Goal: Task Accomplishment & Management: Use online tool/utility

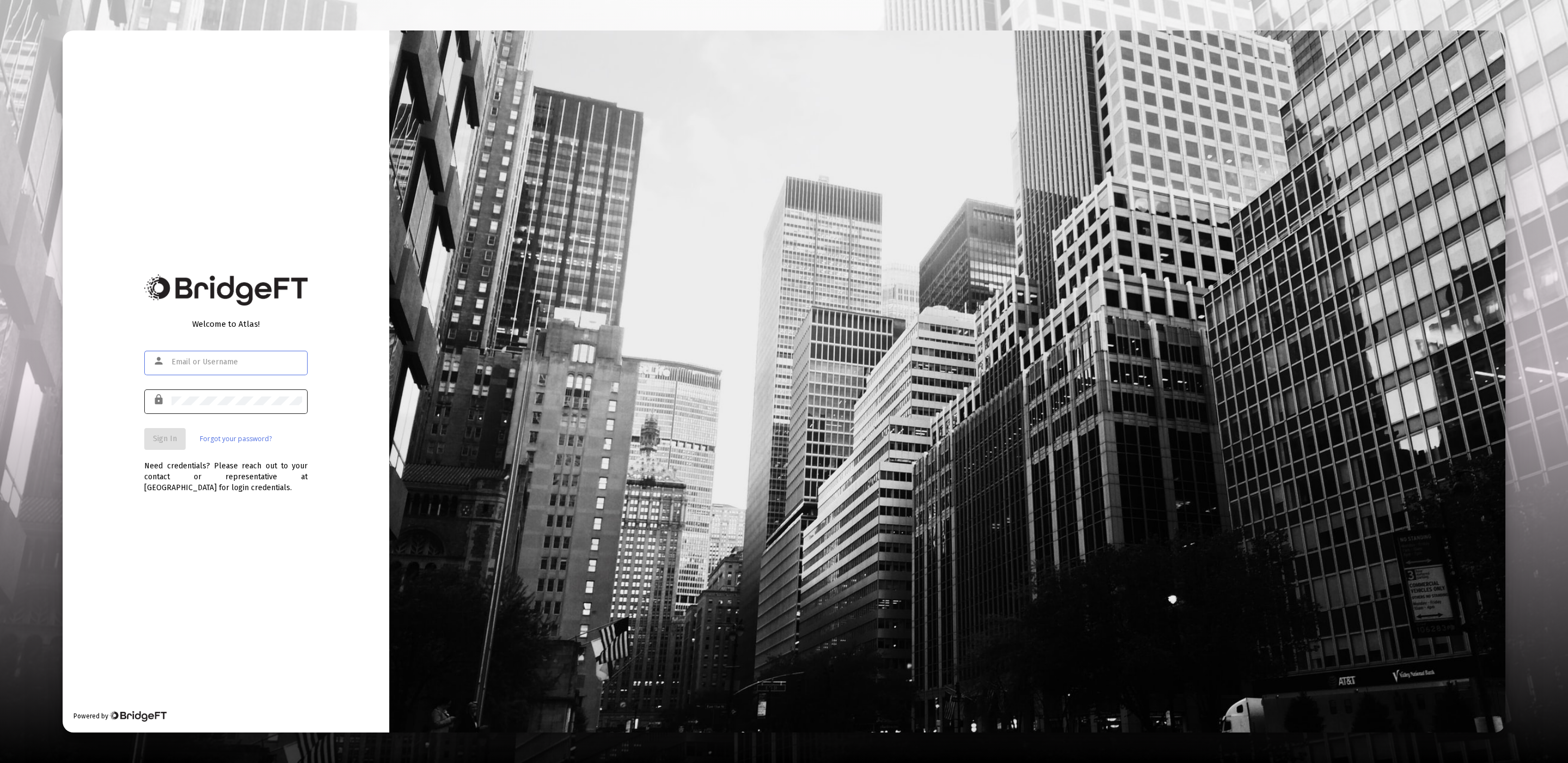
type input "[EMAIL_ADDRESS][DOMAIN_NAME]"
click at [163, 435] on span "Sign In" at bounding box center [164, 438] width 24 height 9
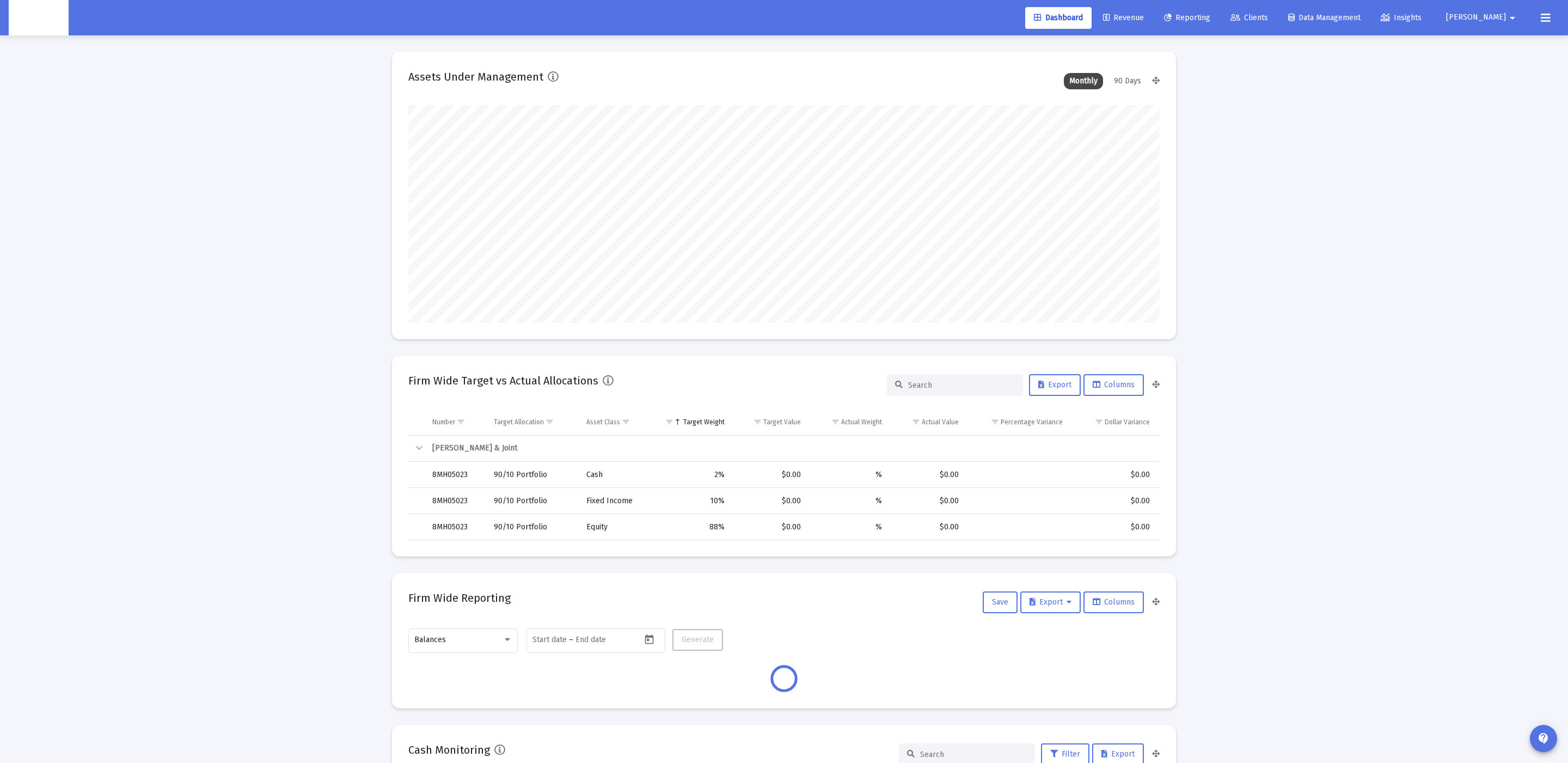
scroll to position [217, 405]
click at [1320, 18] on div "Dashboard Revenue Reporting Clients Data Management Insights" at bounding box center [1229, 18] width 408 height 22
click at [1268, 18] on span "Clients" at bounding box center [1249, 17] width 38 height 9
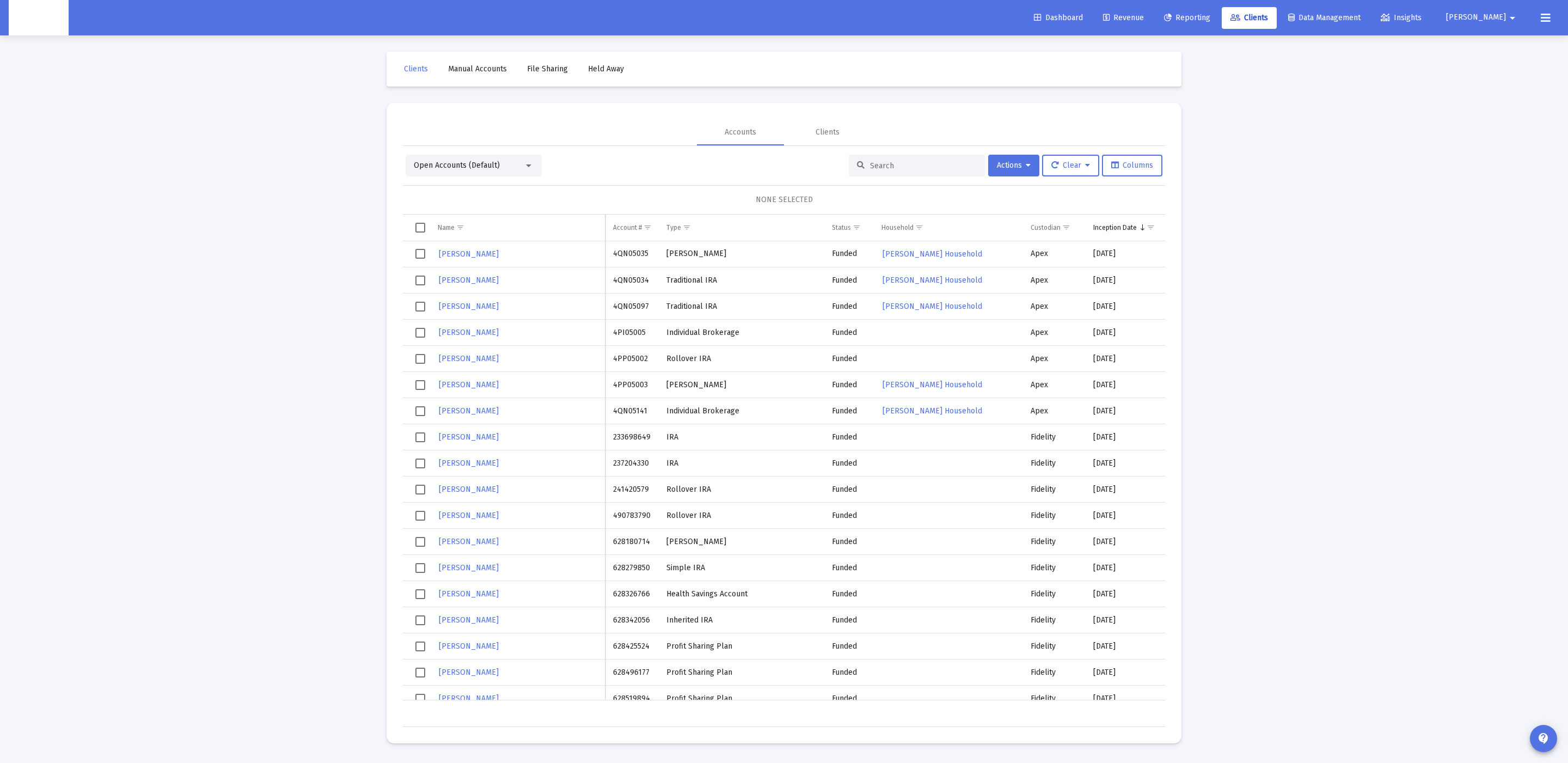
drag, startPoint x: 948, startPoint y: 191, endPoint x: 920, endPoint y: 169, distance: 35.6
click at [931, 177] on div "Open Accounts (Default) Actions Clear Columns NONE SELECTED Name Name Account #…" at bounding box center [784, 441] width 762 height 572
click at [915, 163] on input at bounding box center [923, 166] width 107 height 9
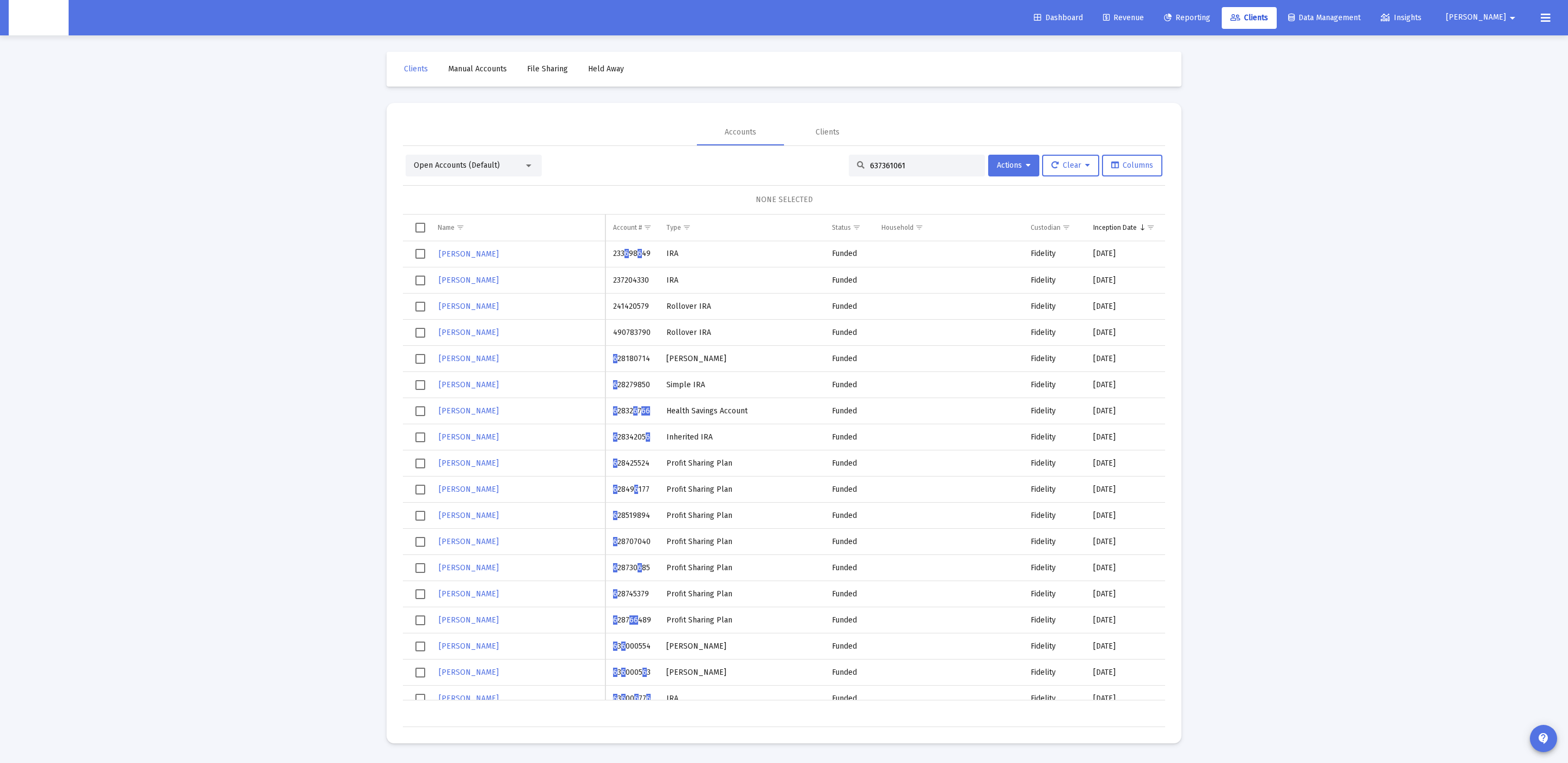
type input "637361061"
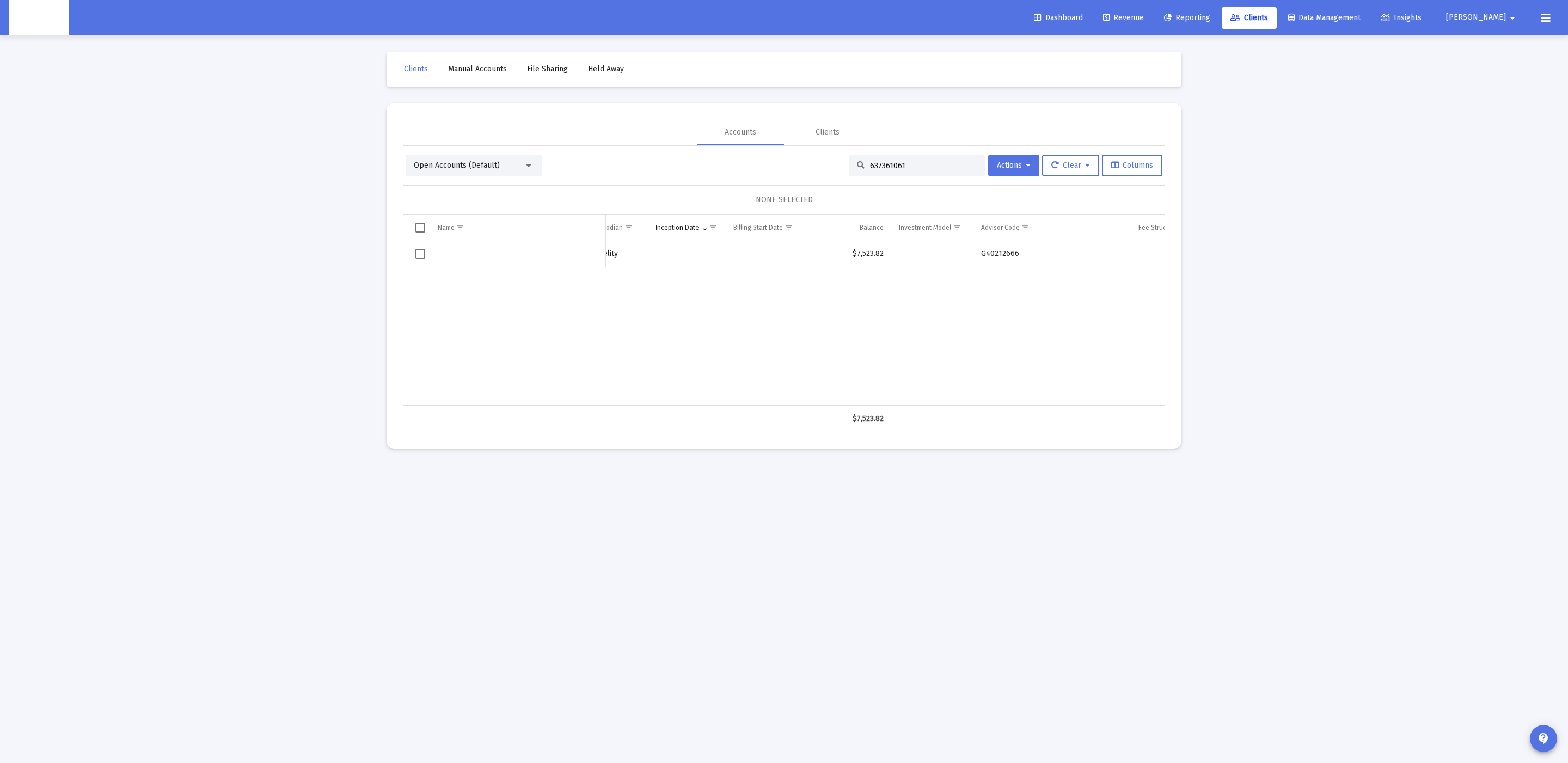
scroll to position [0, 962]
click at [634, 256] on span "637361061" at bounding box center [631, 253] width 35 height 9
click at [1066, 159] on button "Clear" at bounding box center [1071, 166] width 57 height 22
click at [919, 107] on div at bounding box center [784, 381] width 1568 height 763
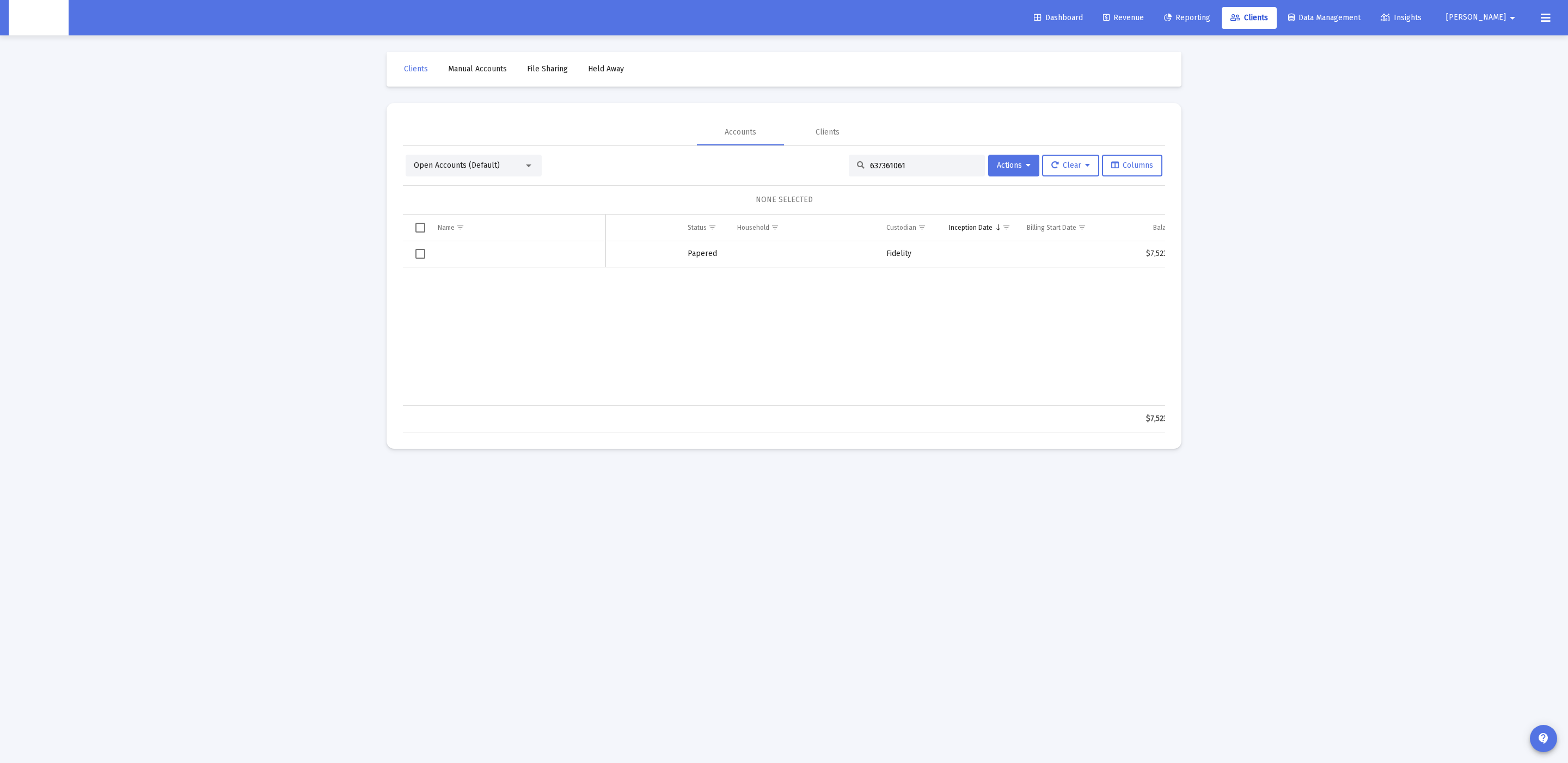
click at [903, 175] on div "637361061" at bounding box center [917, 166] width 136 height 22
click at [904, 167] on input "637361061" at bounding box center [923, 166] width 107 height 9
click at [903, 167] on input "637361061" at bounding box center [923, 166] width 107 height 9
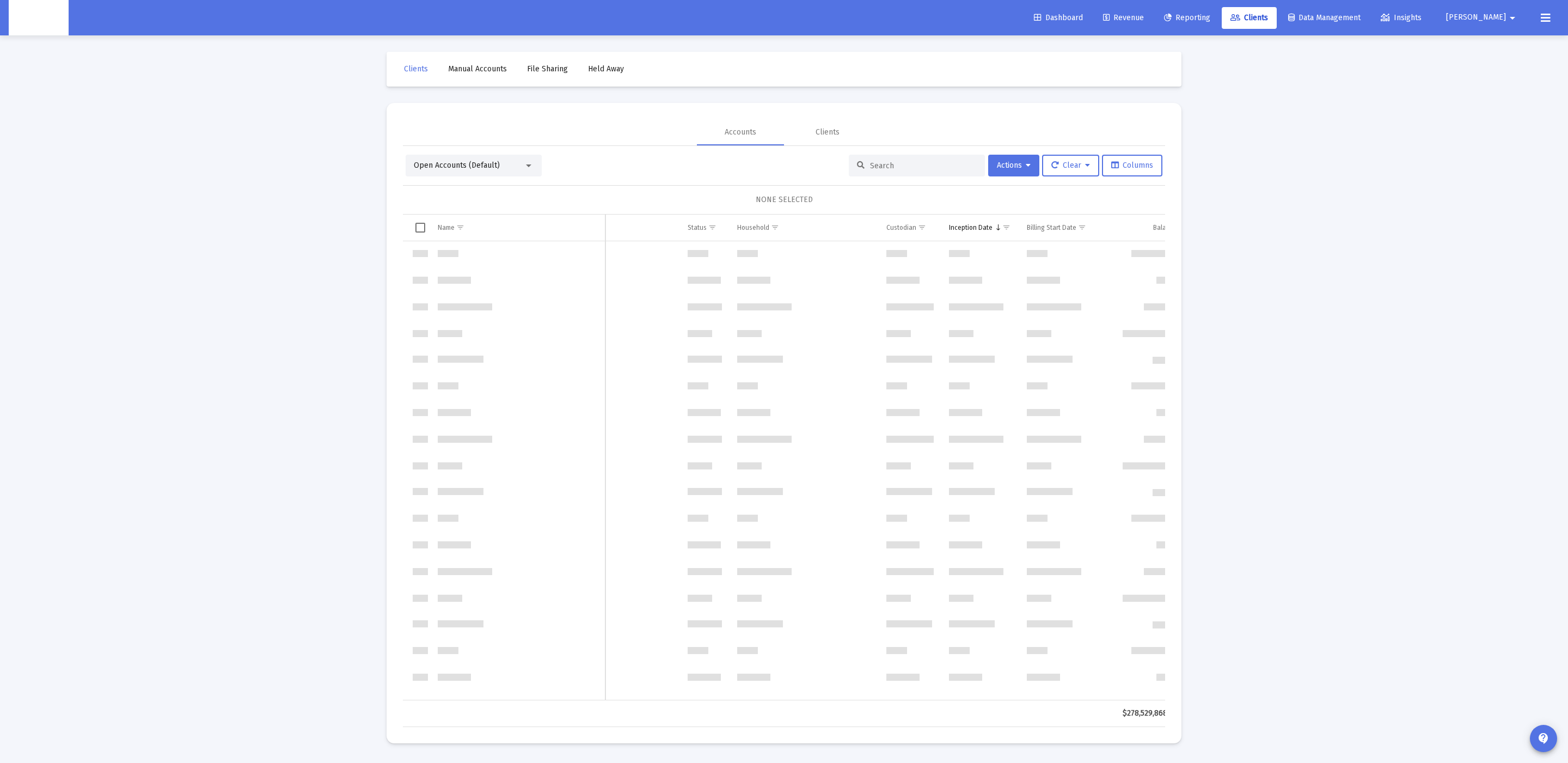
scroll to position [0, 0]
